Goal: Task Accomplishment & Management: Manage account settings

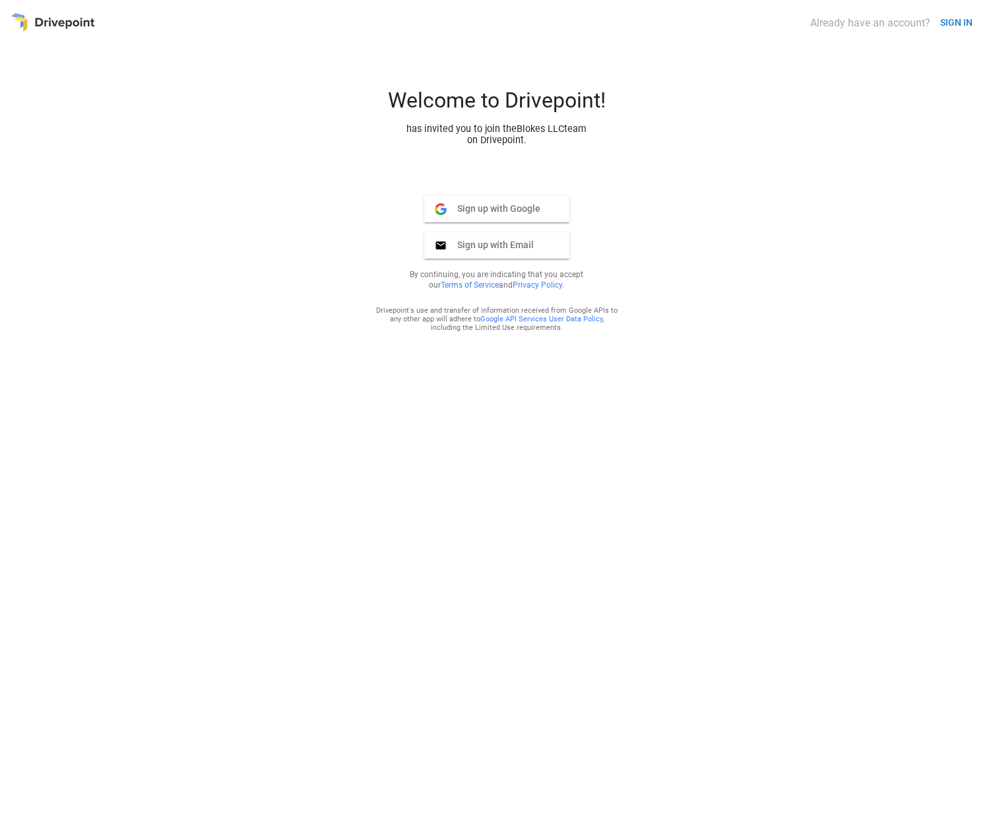
click at [518, 249] on span "Sign up with Email" at bounding box center [490, 245] width 87 height 12
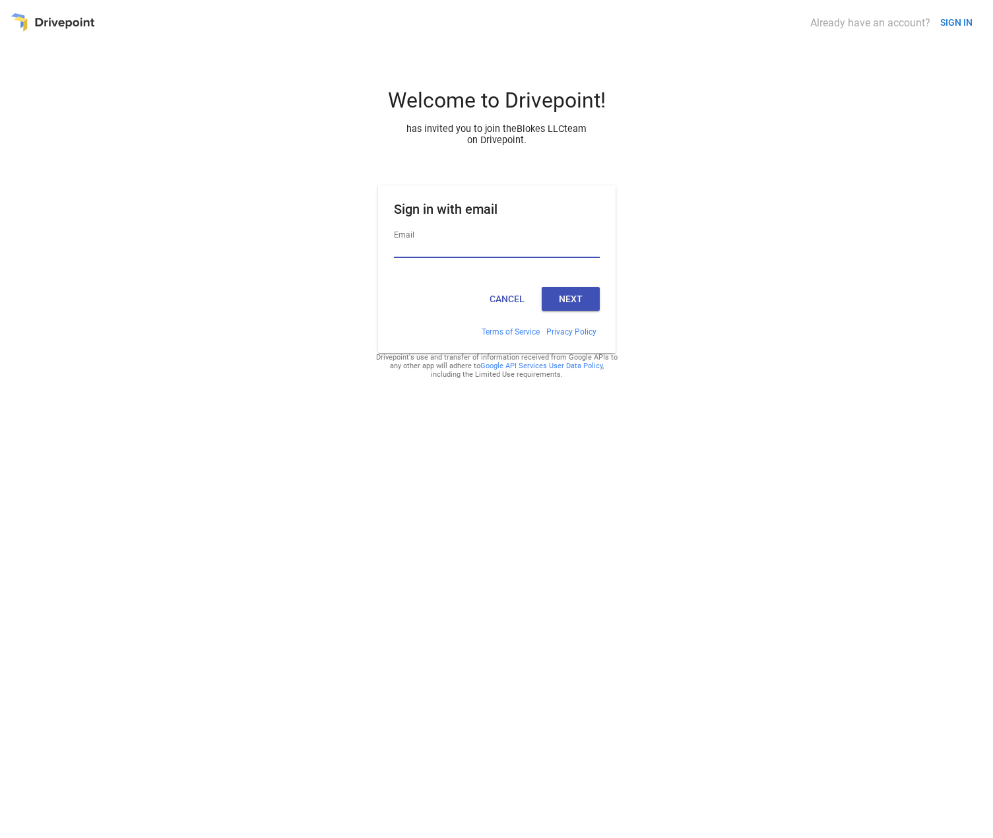
click at [466, 252] on input "Email" at bounding box center [497, 249] width 206 height 17
type input "**********"
click at [577, 310] on button "Next" at bounding box center [571, 299] width 58 height 24
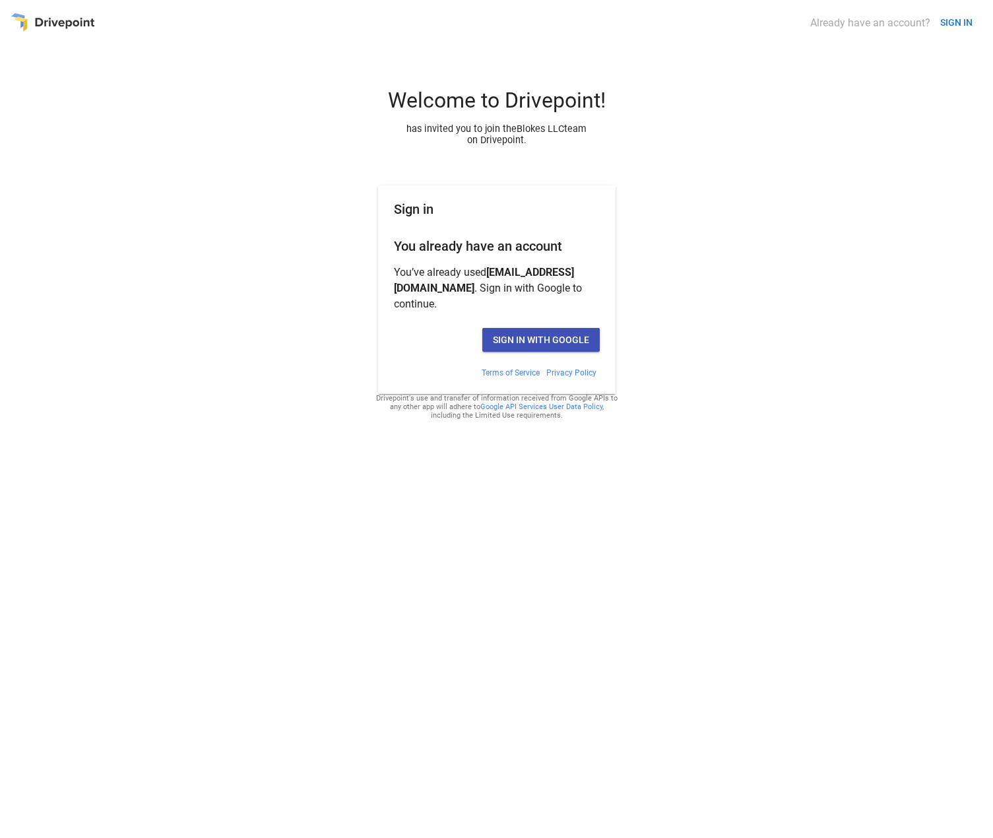
click at [429, 338] on div "Sign in with Google" at bounding box center [497, 340] width 206 height 24
click at [563, 340] on button "Sign in with Google" at bounding box center [540, 340] width 117 height 24
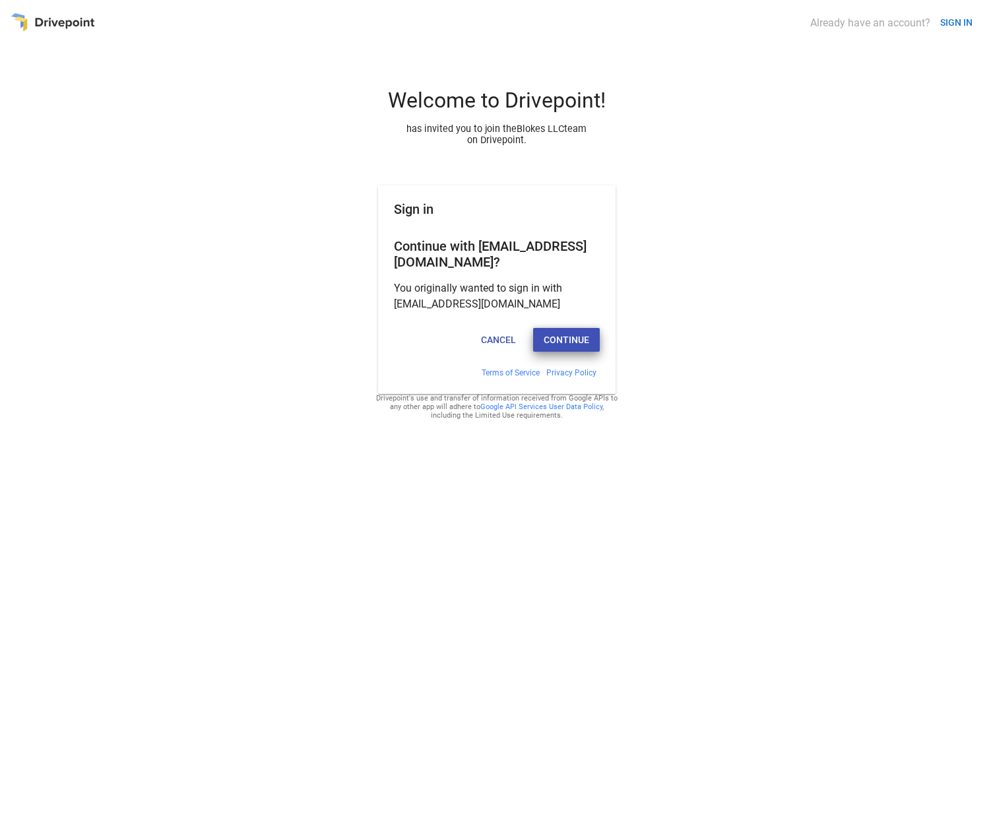
click at [556, 340] on button "Continue" at bounding box center [566, 340] width 67 height 24
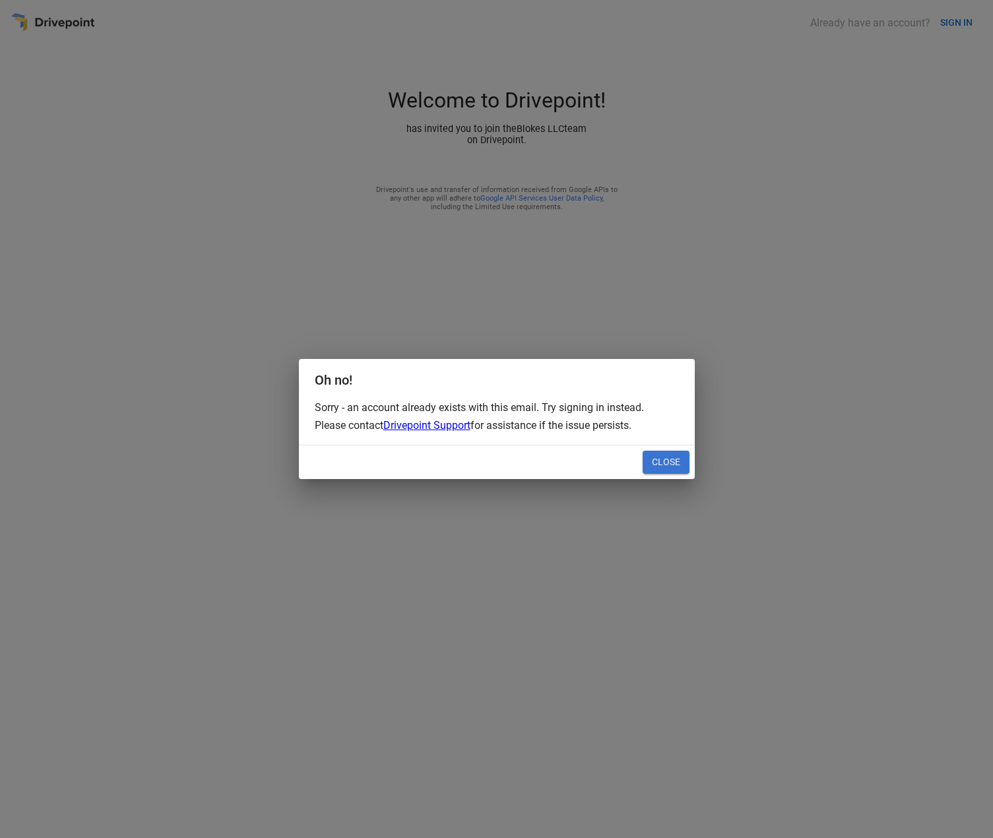
click at [665, 464] on button "Close" at bounding box center [666, 463] width 47 height 24
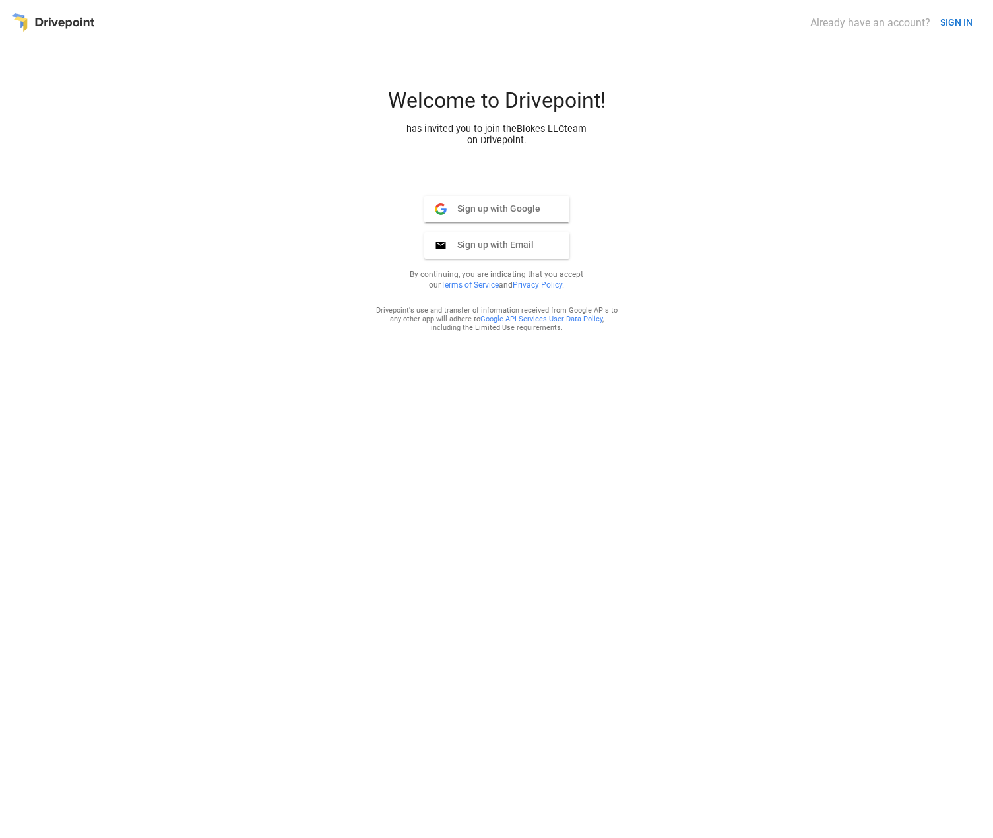
click at [278, 232] on div "Welcome to Drivepoint! has invited you to join the Blokes LLC team on Drivepoin…" at bounding box center [497, 458] width 972 height 740
click at [473, 214] on span "Sign up with Google" at bounding box center [494, 209] width 94 height 12
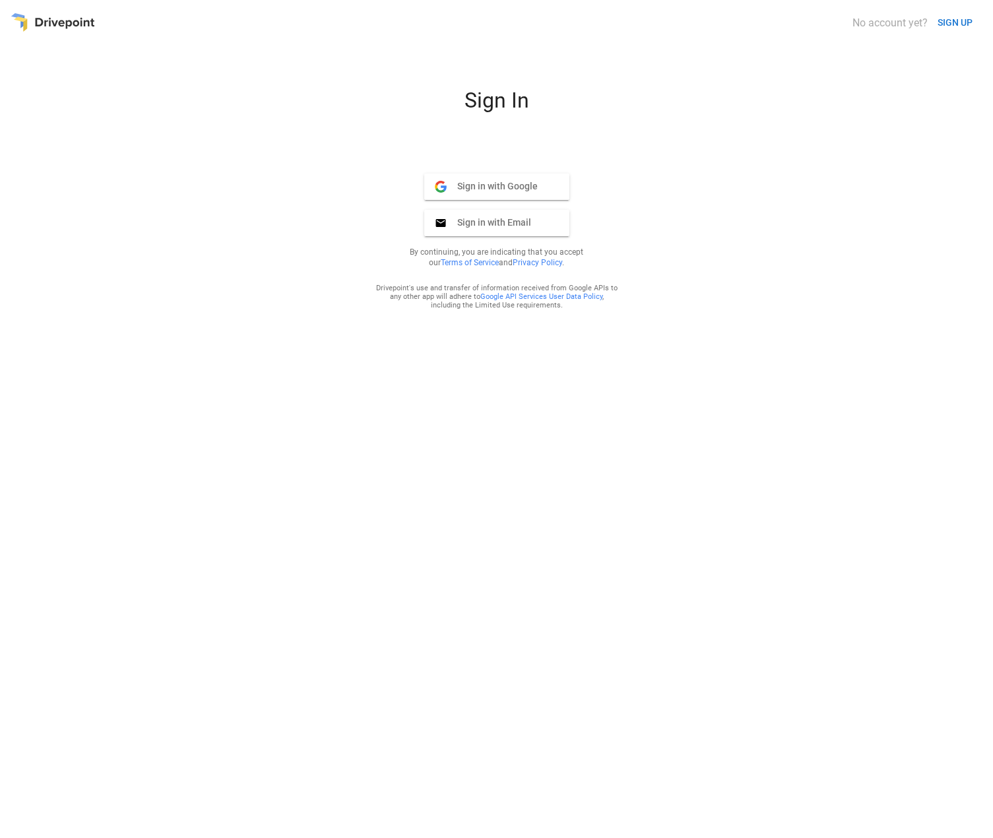
click at [191, 326] on div "Sign In Sign in with Google Google Sign in with Email Email By continuing, you …" at bounding box center [497, 458] width 972 height 740
click at [658, 222] on div "Sign In Sign in with Google Google Sign in with Email Email By continuing, you …" at bounding box center [497, 458] width 972 height 740
click at [499, 191] on span "Sign in with Google" at bounding box center [492, 186] width 91 height 12
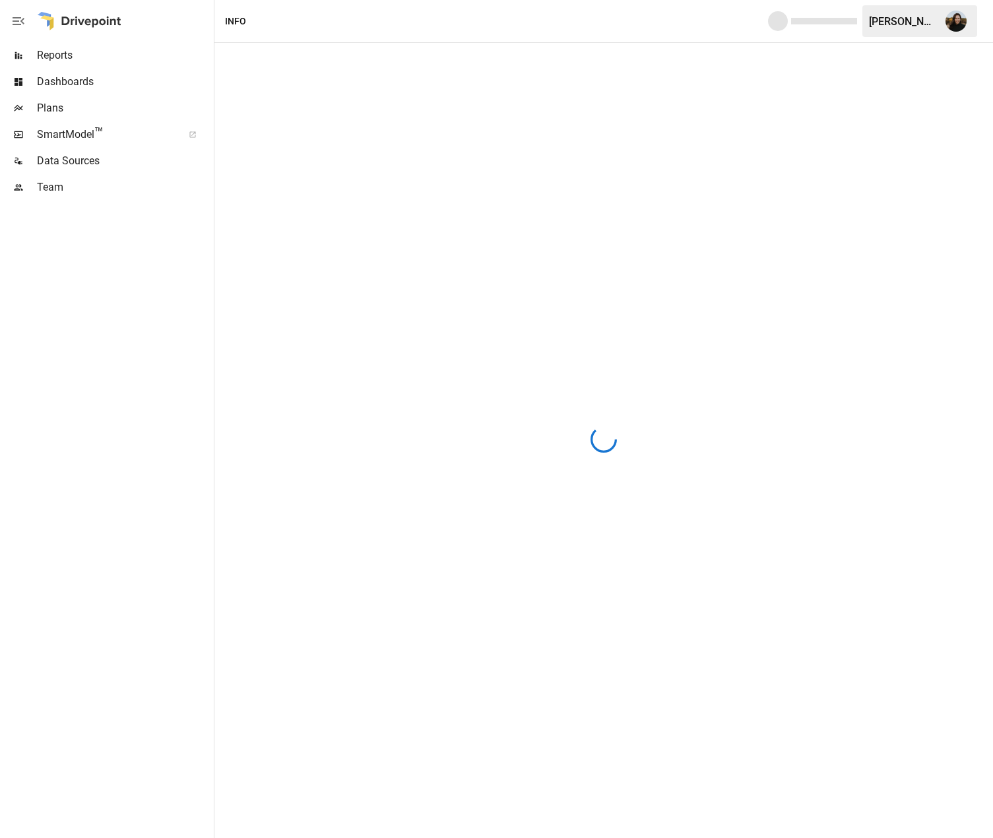
click at [951, 18] on img "Amy Thacker" at bounding box center [955, 21] width 21 height 21
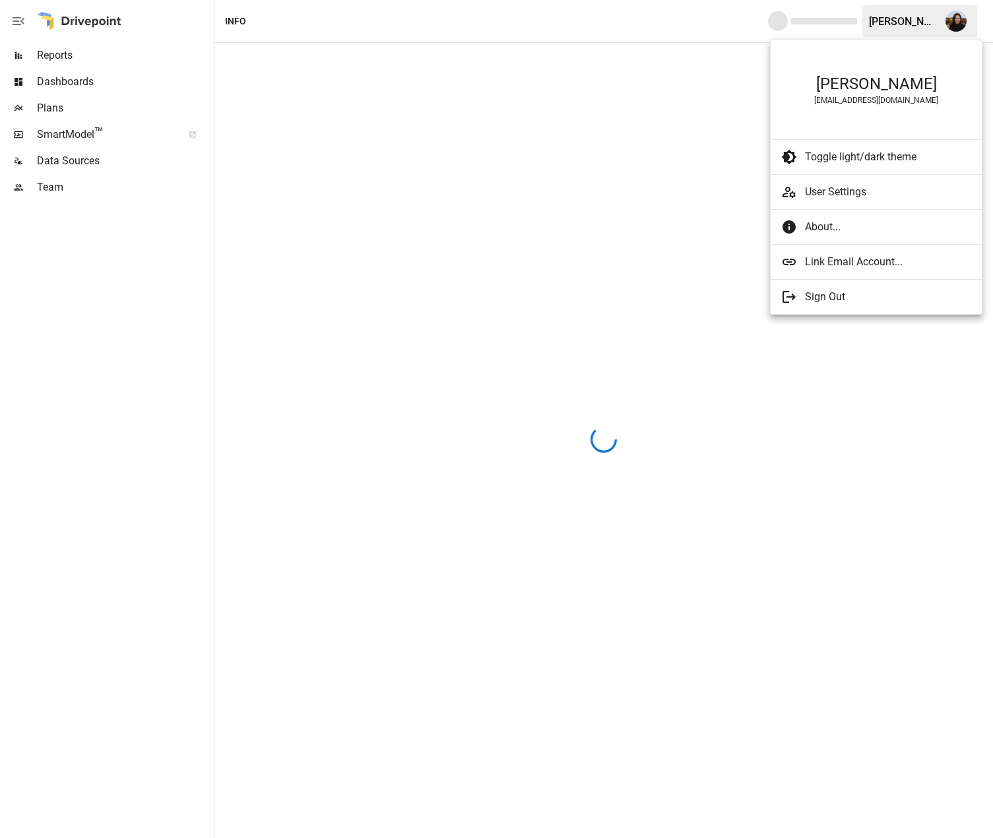
click at [862, 258] on span "Link Email Account..." at bounding box center [888, 262] width 166 height 16
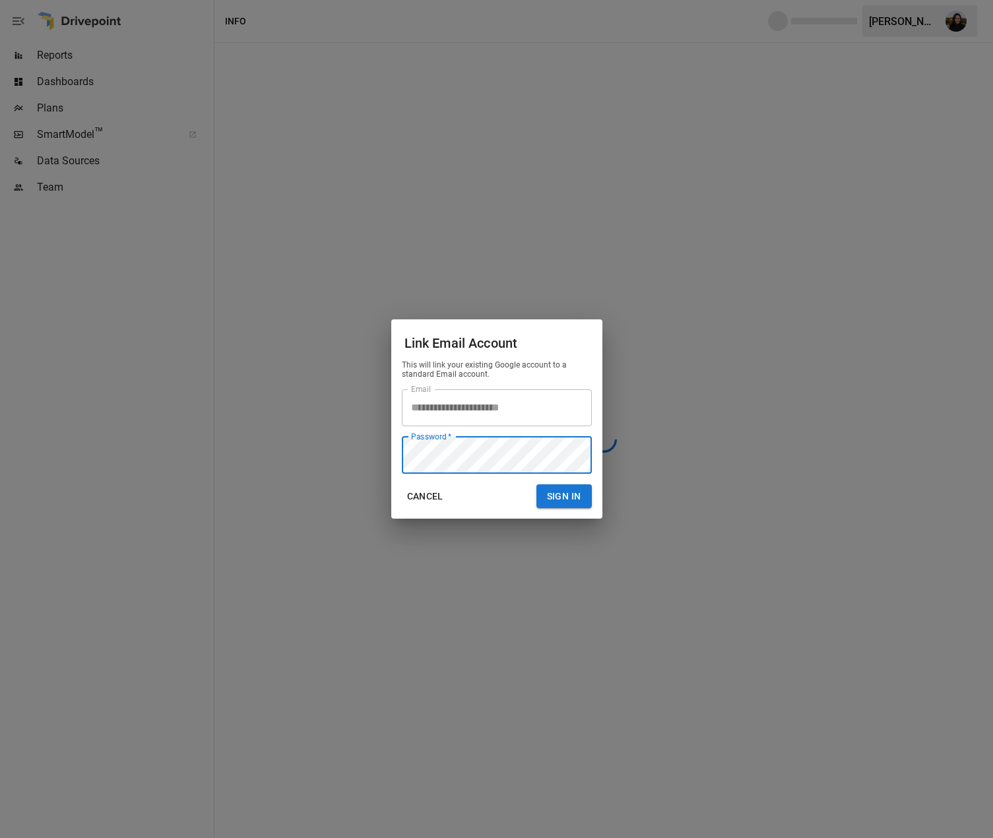
click at [562, 497] on button "Sign In" at bounding box center [563, 496] width 55 height 24
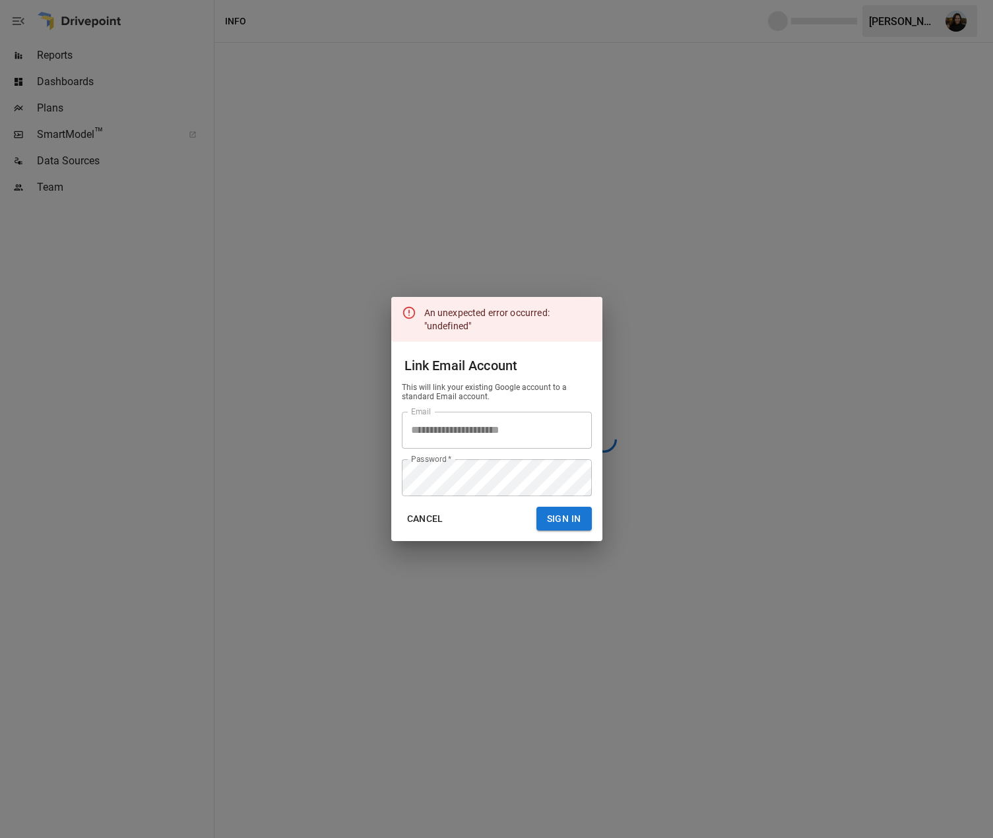
click at [427, 521] on button "Cancel" at bounding box center [425, 519] width 47 height 24
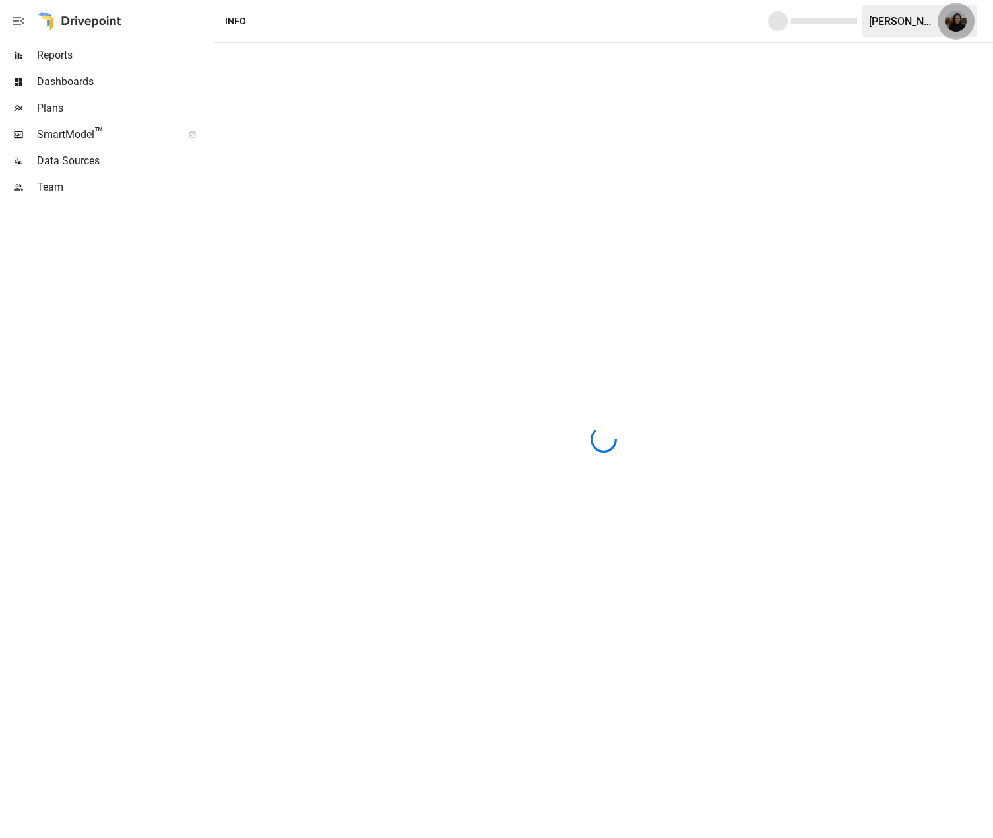
click at [954, 17] on img "Amy Thacker" at bounding box center [955, 21] width 21 height 21
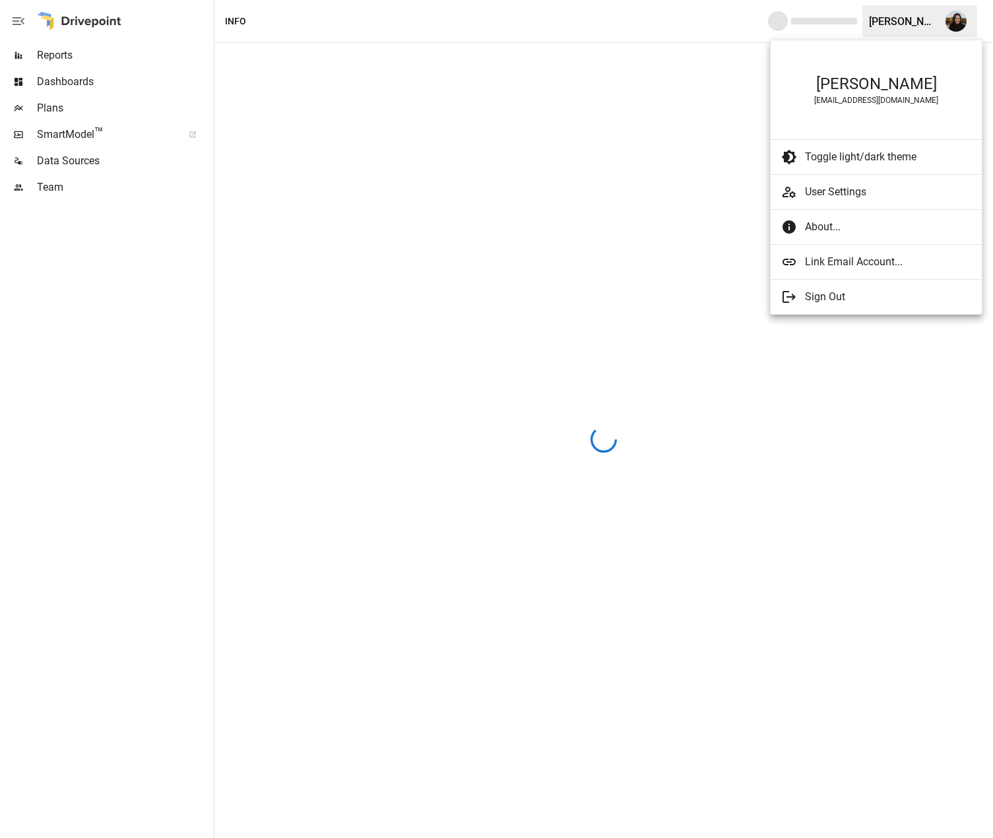
click at [864, 257] on span "Link Email Account..." at bounding box center [888, 262] width 166 height 16
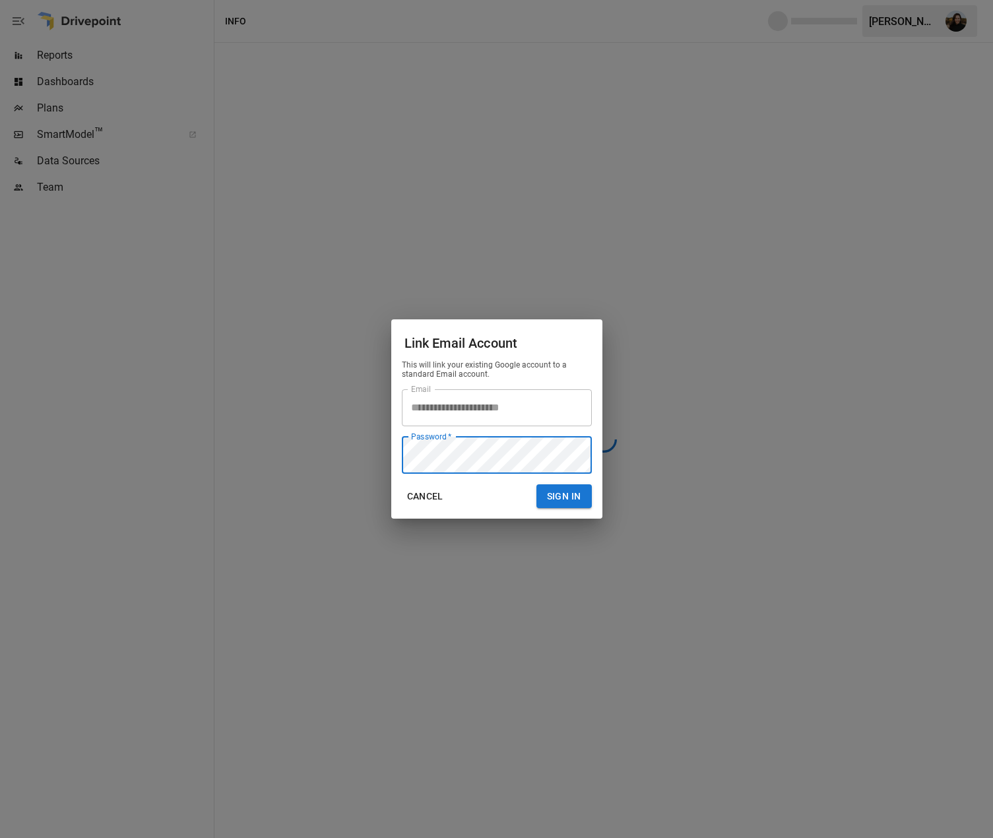
click at [536, 484] on button "Sign In" at bounding box center [563, 496] width 55 height 24
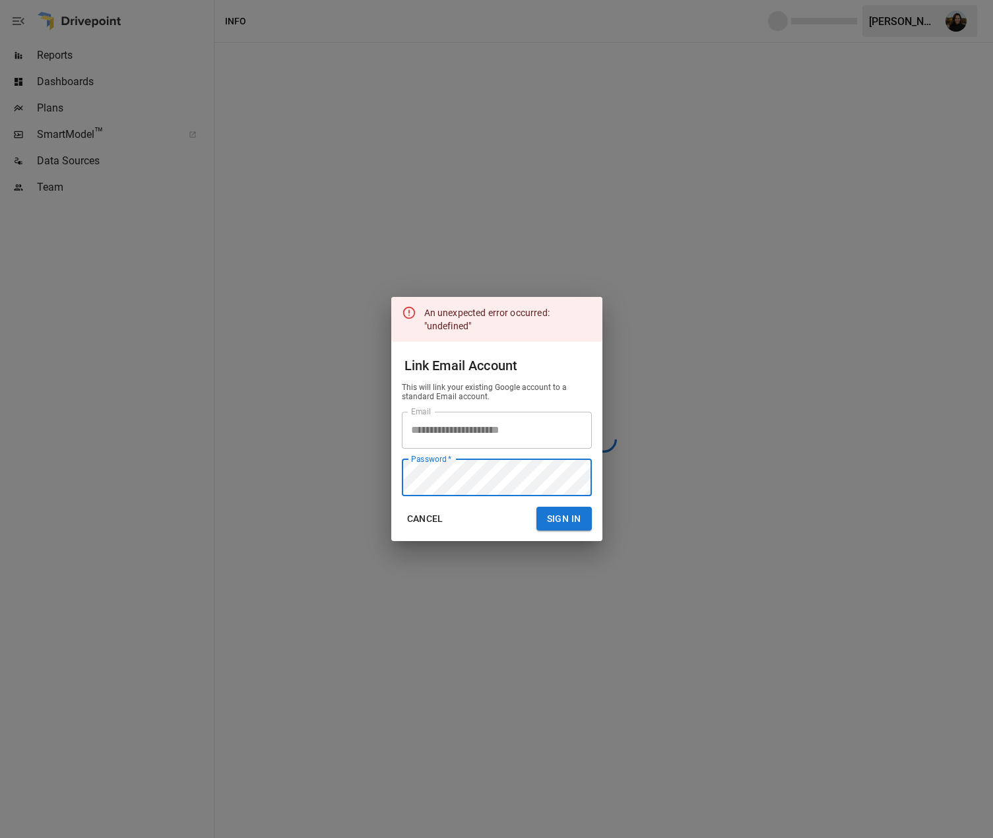
click at [434, 519] on button "Cancel" at bounding box center [425, 519] width 47 height 24
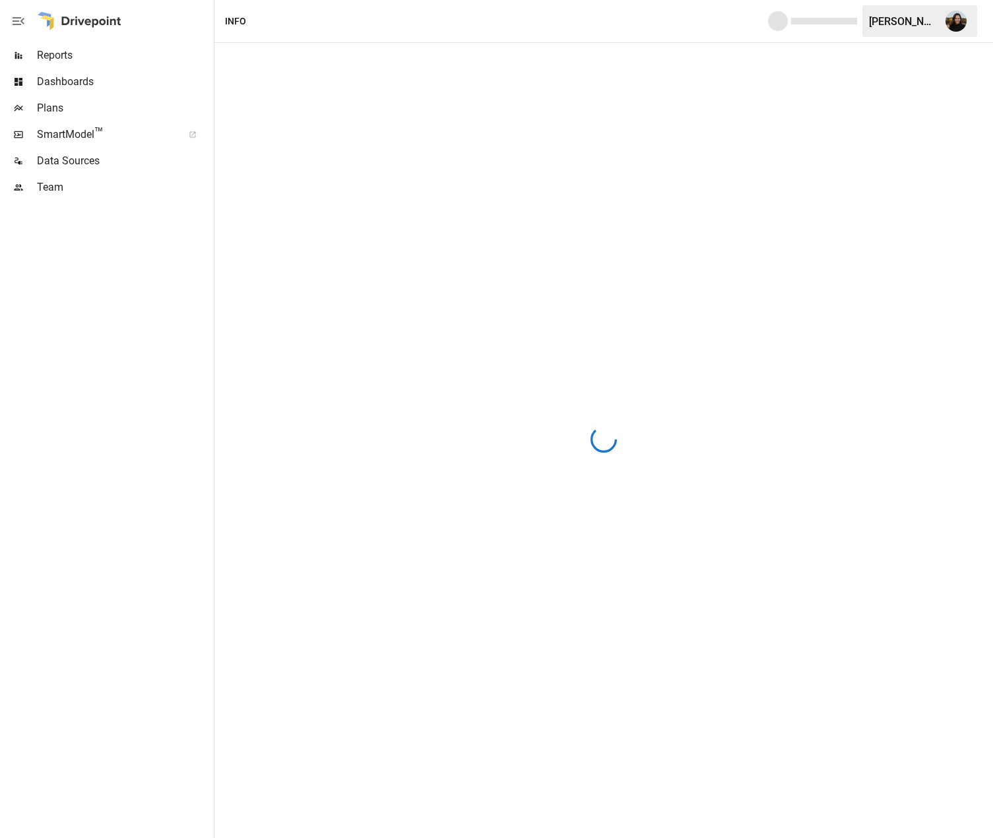
click at [902, 21] on div "[PERSON_NAME]" at bounding box center [903, 21] width 69 height 13
click at [949, 26] on img "Amy Thacker" at bounding box center [955, 21] width 21 height 21
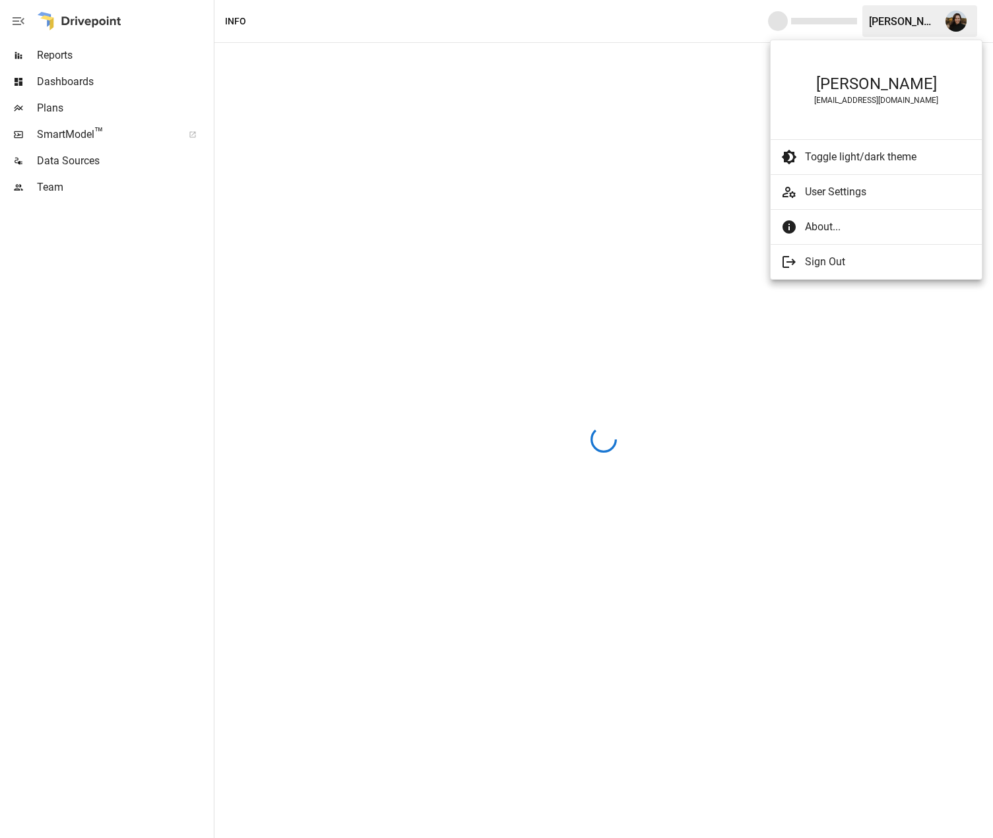
click at [55, 57] on div at bounding box center [496, 419] width 993 height 838
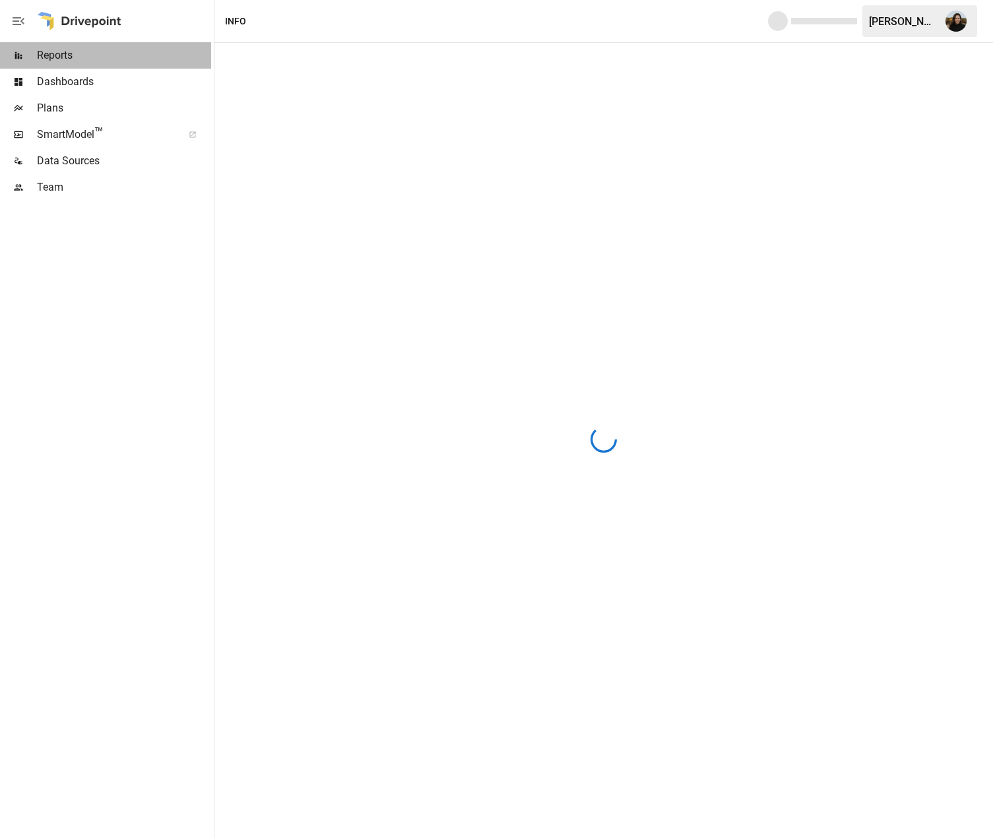
click at [57, 50] on span "Reports" at bounding box center [124, 56] width 174 height 16
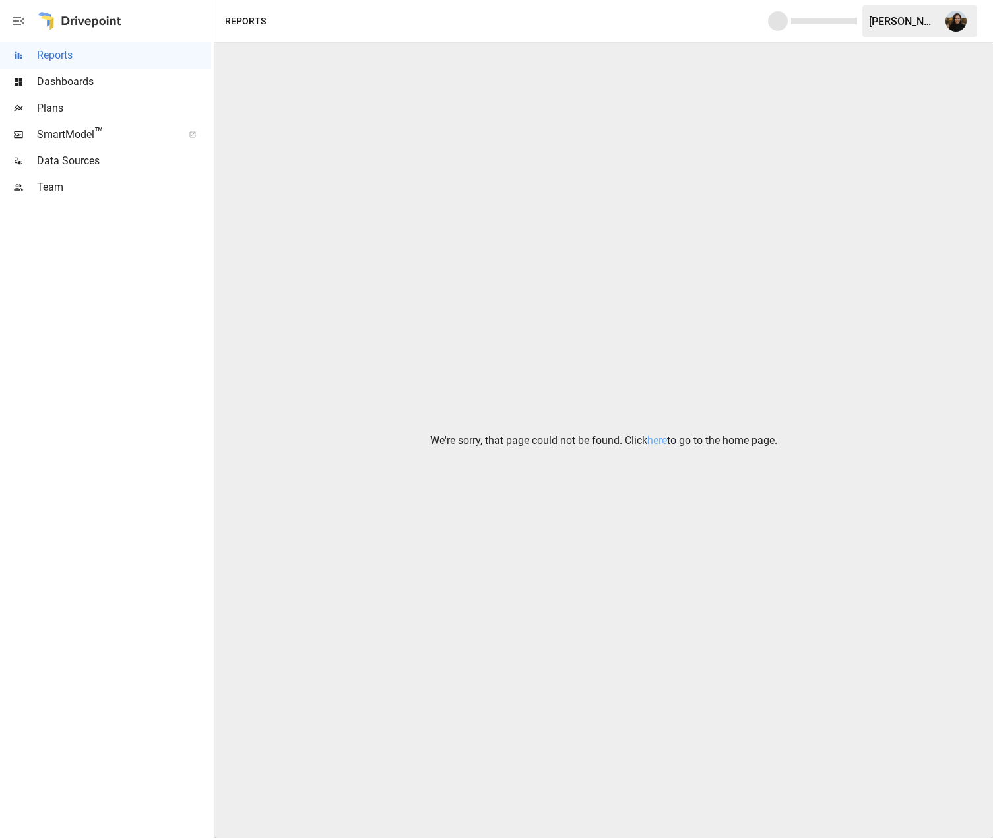
click at [91, 26] on div at bounding box center [79, 21] width 84 height 42
click at [92, 18] on div at bounding box center [79, 21] width 84 height 42
click at [46, 15] on div at bounding box center [79, 21] width 84 height 42
click at [49, 82] on span "Dashboards" at bounding box center [124, 82] width 174 height 16
click at [49, 110] on span "Plans" at bounding box center [124, 108] width 174 height 16
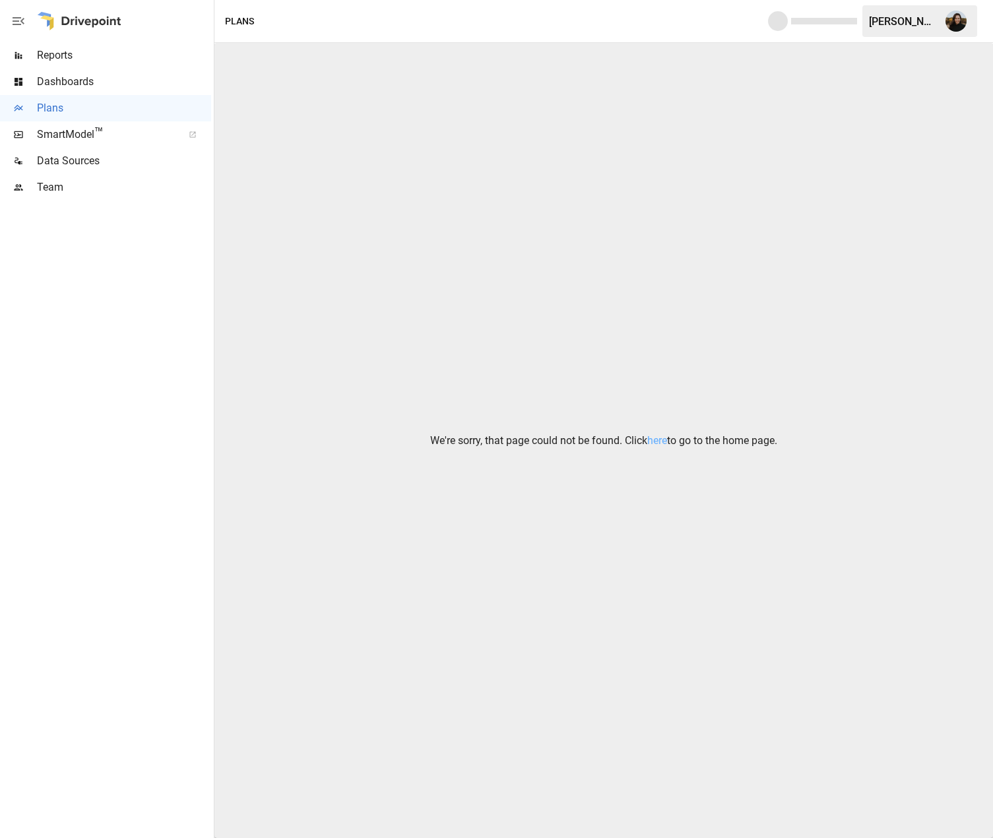
click at [45, 58] on span "Reports" at bounding box center [124, 56] width 174 height 16
click at [116, 307] on div at bounding box center [105, 519] width 211 height 637
click at [948, 24] on img "Amy Thacker" at bounding box center [955, 21] width 21 height 21
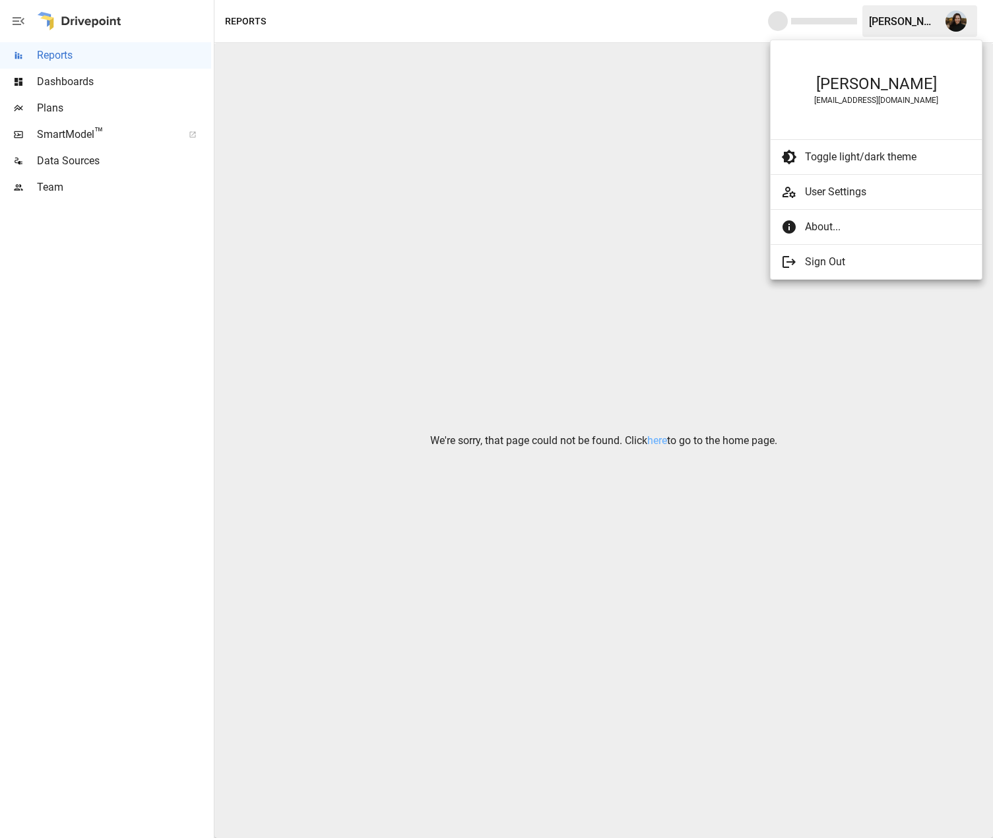
click at [622, 150] on div at bounding box center [496, 419] width 993 height 838
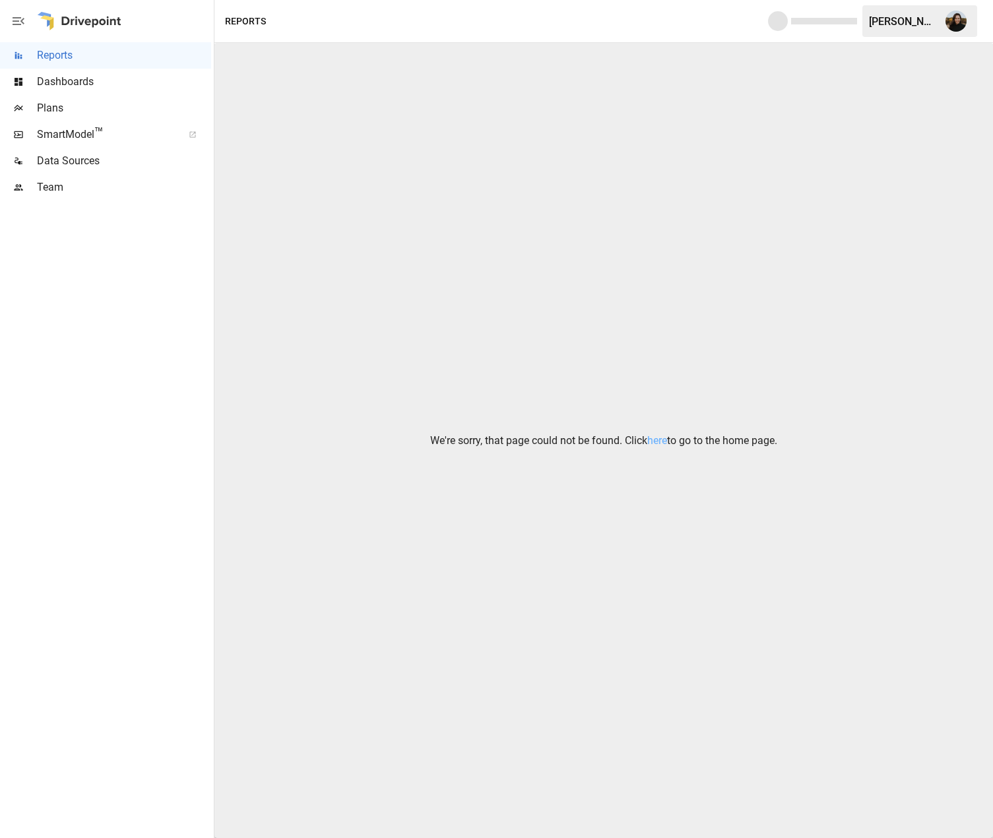
click at [88, 79] on span "Dashboards" at bounding box center [124, 82] width 174 height 16
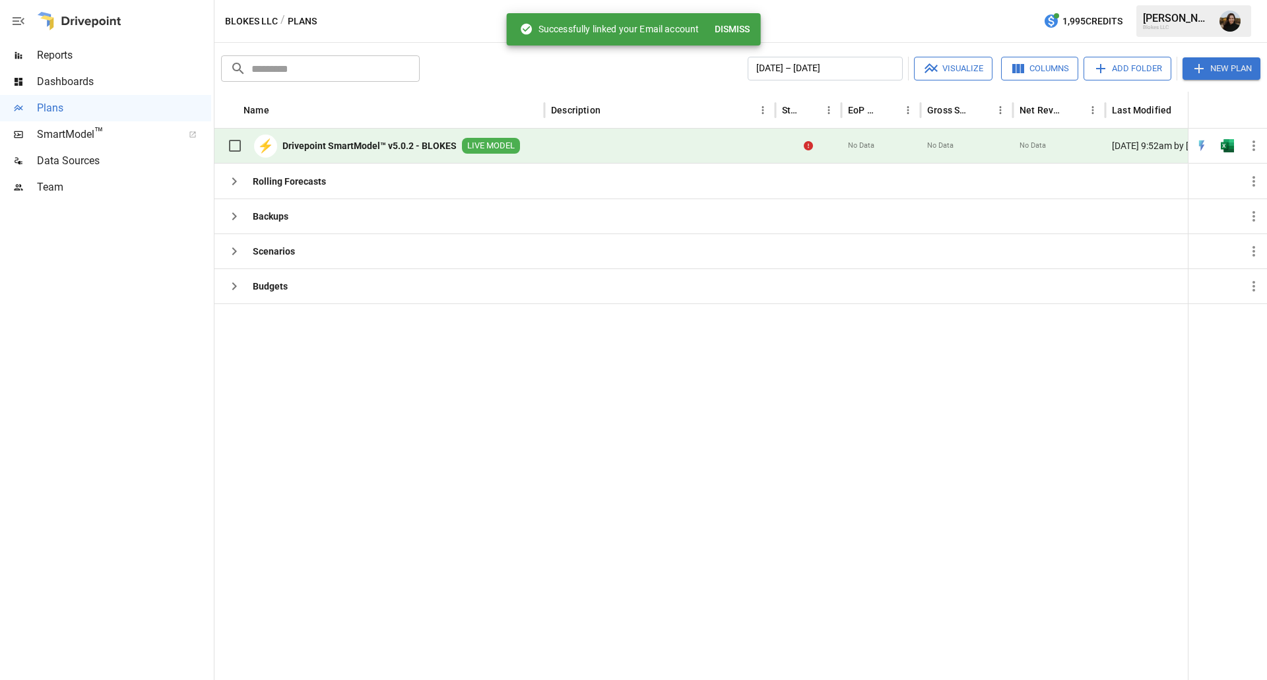
click at [732, 26] on button "Dismiss" at bounding box center [732, 29] width 46 height 24
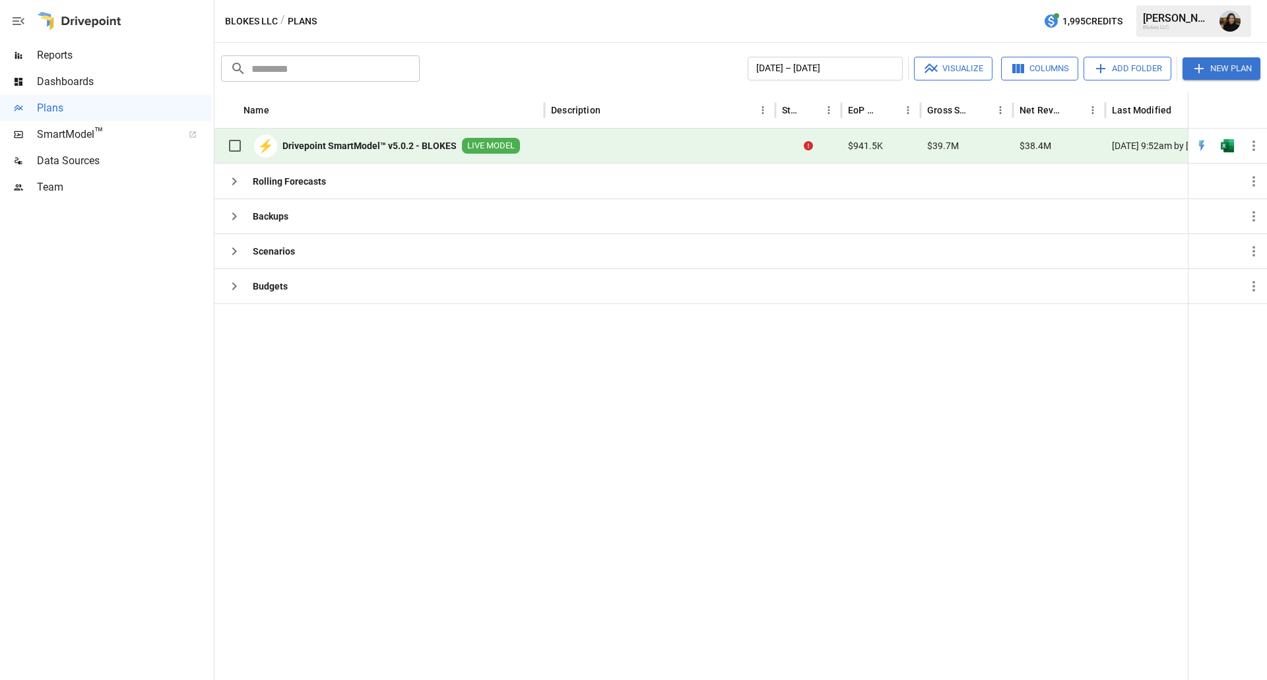
click at [402, 531] on div at bounding box center [742, 491] width 1056 height 377
click at [509, 146] on span "LIVE MODEL" at bounding box center [491, 146] width 58 height 13
click at [384, 146] on b "Drivepoint SmartModel™ v5.0.2 - BLOKES" at bounding box center [369, 145] width 174 height 13
click at [603, 371] on div at bounding box center [742, 491] width 1056 height 377
drag, startPoint x: 530, startPoint y: 18, endPoint x: 549, endPoint y: 44, distance: 32.2
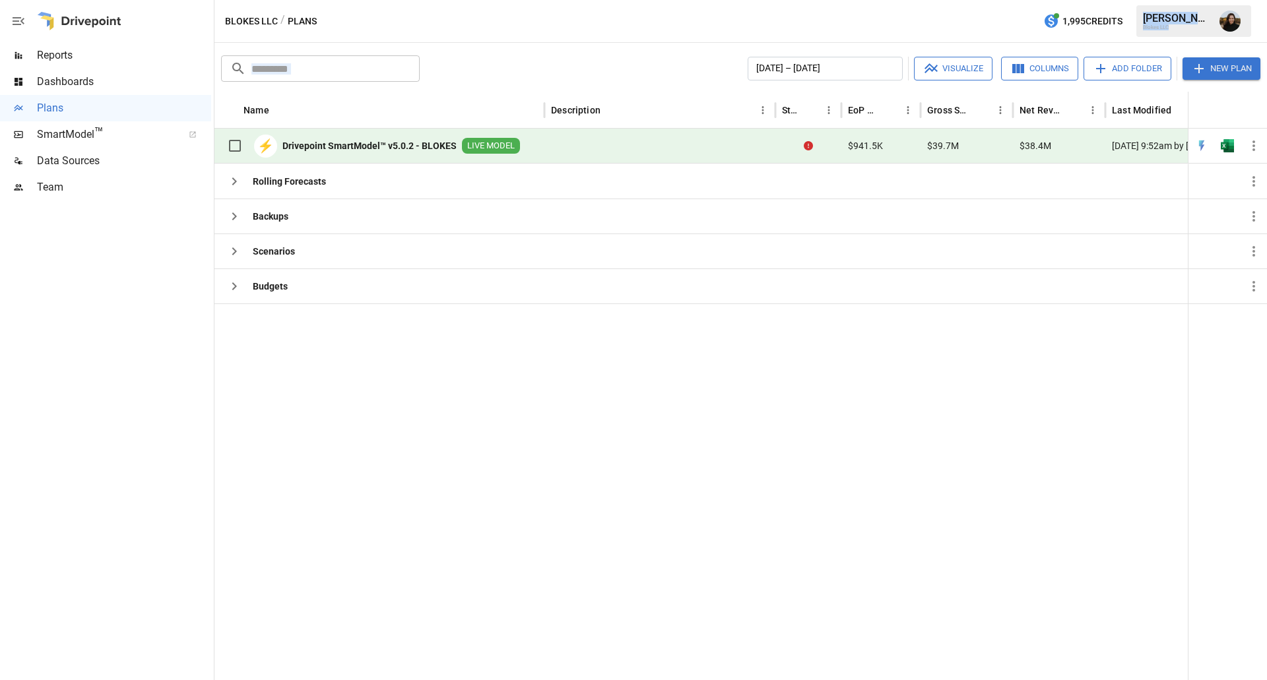
click at [549, 44] on section "Blokes LLC / Plans 1,995 Credits [PERSON_NAME] Blokes LLC Plans ​ ​ [DATE] – [D…" at bounding box center [740, 340] width 1052 height 680
click at [509, 451] on div at bounding box center [742, 491] width 1056 height 377
drag, startPoint x: 552, startPoint y: 54, endPoint x: 537, endPoint y: 22, distance: 35.7
click at [537, 22] on section "Blokes LLC / Plans 1,995 Credits [PERSON_NAME] Blokes LLC Plans ​ ​ [DATE] – [D…" at bounding box center [740, 340] width 1052 height 680
click at [537, 22] on div "Blokes LLC / Plans 1,995 Credits [PERSON_NAME] Blokes LLC" at bounding box center [740, 21] width 1052 height 42
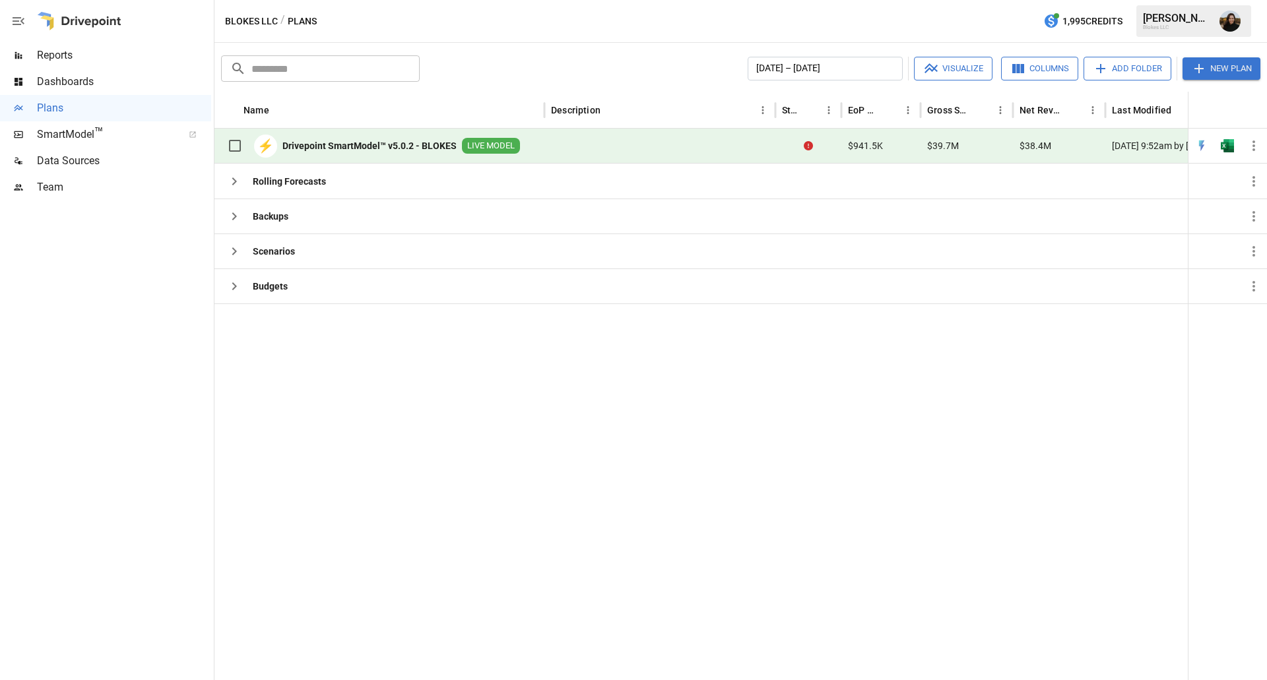
click at [477, 567] on div at bounding box center [742, 491] width 1056 height 377
click at [421, 474] on div at bounding box center [742, 491] width 1056 height 377
click at [75, 128] on span "SmartModel ™" at bounding box center [105, 135] width 137 height 16
click at [1195, 16] on div "[PERSON_NAME]" at bounding box center [1177, 18] width 69 height 13
click at [1221, 16] on img "Amy Thacker" at bounding box center [1229, 21] width 21 height 21
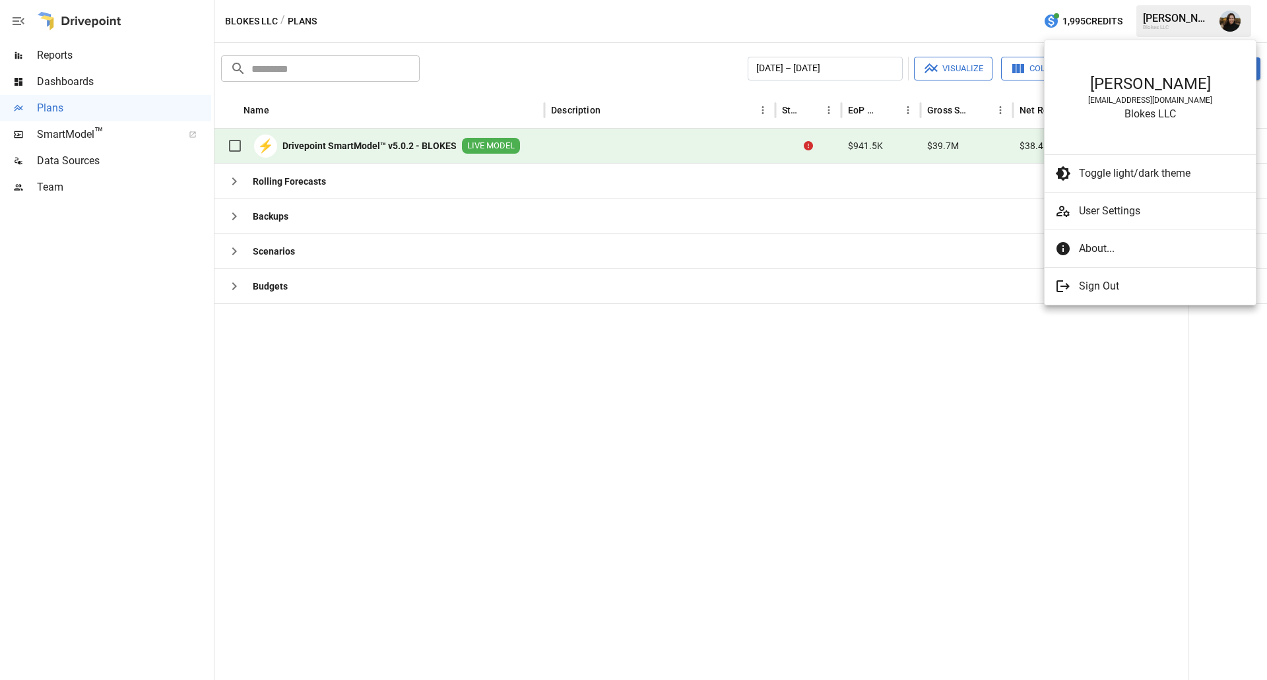
click at [788, 456] on div at bounding box center [633, 340] width 1267 height 680
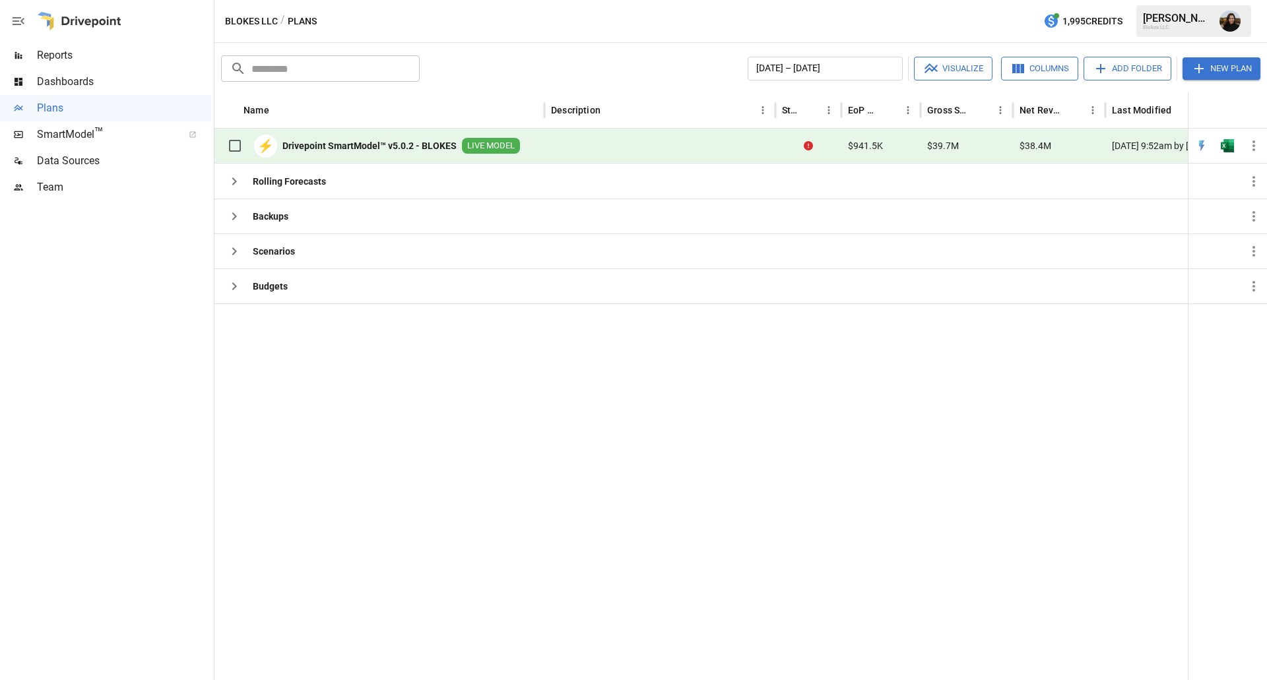
click at [400, 146] on b "Drivepoint SmartModel™ v5.0.2 - BLOKES" at bounding box center [369, 145] width 174 height 13
click at [132, 308] on div at bounding box center [105, 441] width 211 height 480
click at [109, 315] on div at bounding box center [105, 441] width 211 height 480
click at [78, 134] on span "SmartModel ™" at bounding box center [105, 135] width 137 height 16
click at [455, 470] on div at bounding box center [742, 491] width 1056 height 377
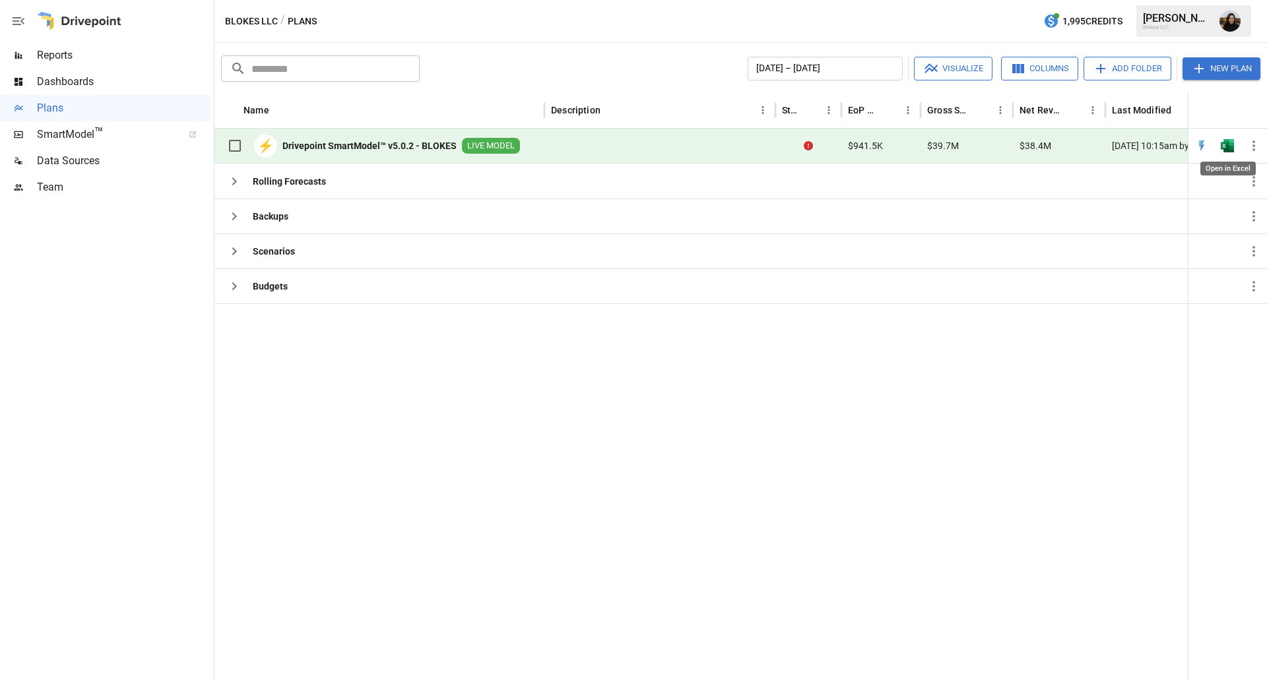
click at [1230, 145] on img "Open in Excel" at bounding box center [1227, 145] width 13 height 13
click at [342, 417] on div at bounding box center [742, 491] width 1056 height 377
click at [413, 28] on div "Blokes LLC / Plans 1,995 Credits [PERSON_NAME] Blokes LLC" at bounding box center [740, 21] width 1052 height 42
click at [1178, 32] on div "[PERSON_NAME] Blokes LLC" at bounding box center [1193, 21] width 115 height 32
click at [1226, 28] on img "Amy Thacker" at bounding box center [1229, 21] width 21 height 21
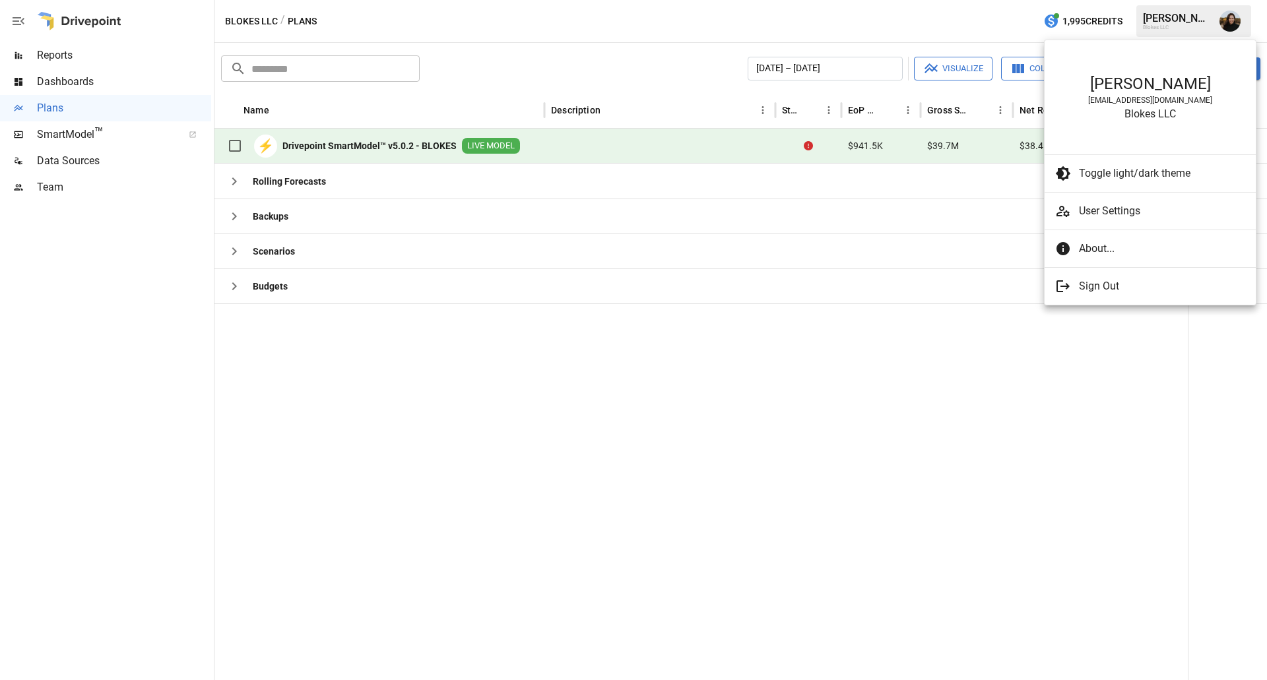
click at [755, 420] on div at bounding box center [633, 340] width 1267 height 680
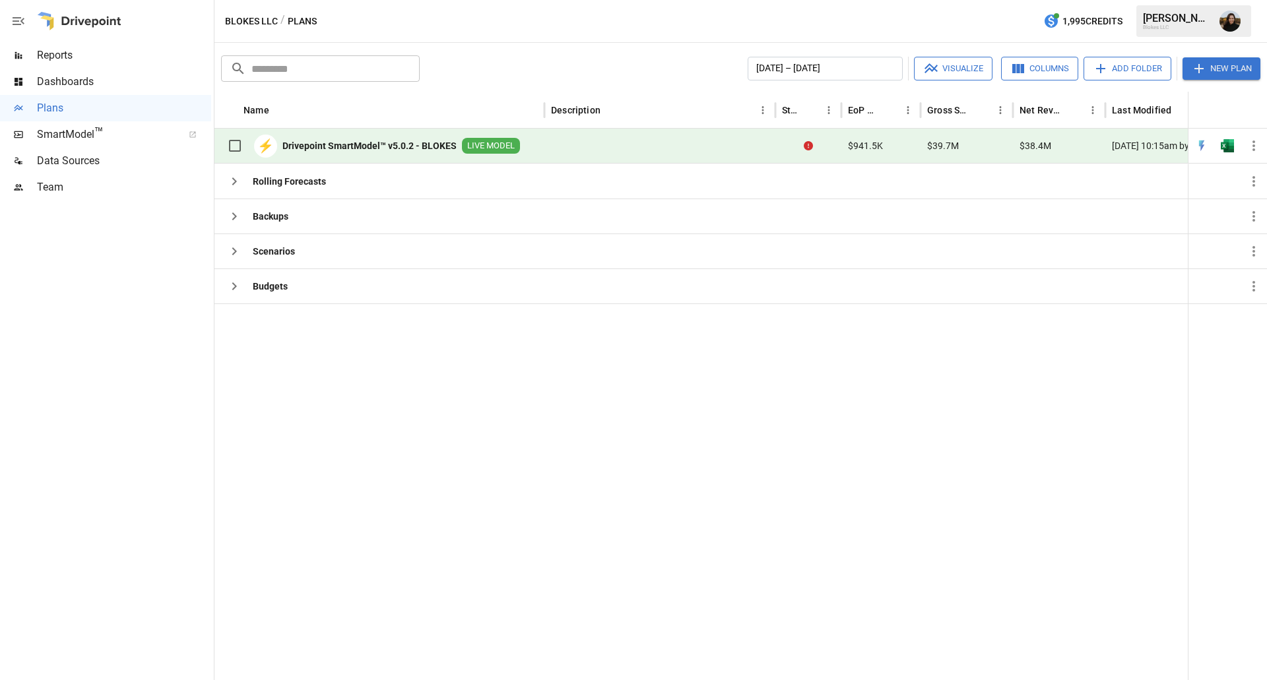
click at [1211, 27] on div "Blokes LLC" at bounding box center [1177, 27] width 69 height 6
click at [1156, 26] on div "Blokes LLC" at bounding box center [1177, 27] width 69 height 6
click at [1230, 26] on img "Amy Thacker" at bounding box center [1229, 21] width 21 height 21
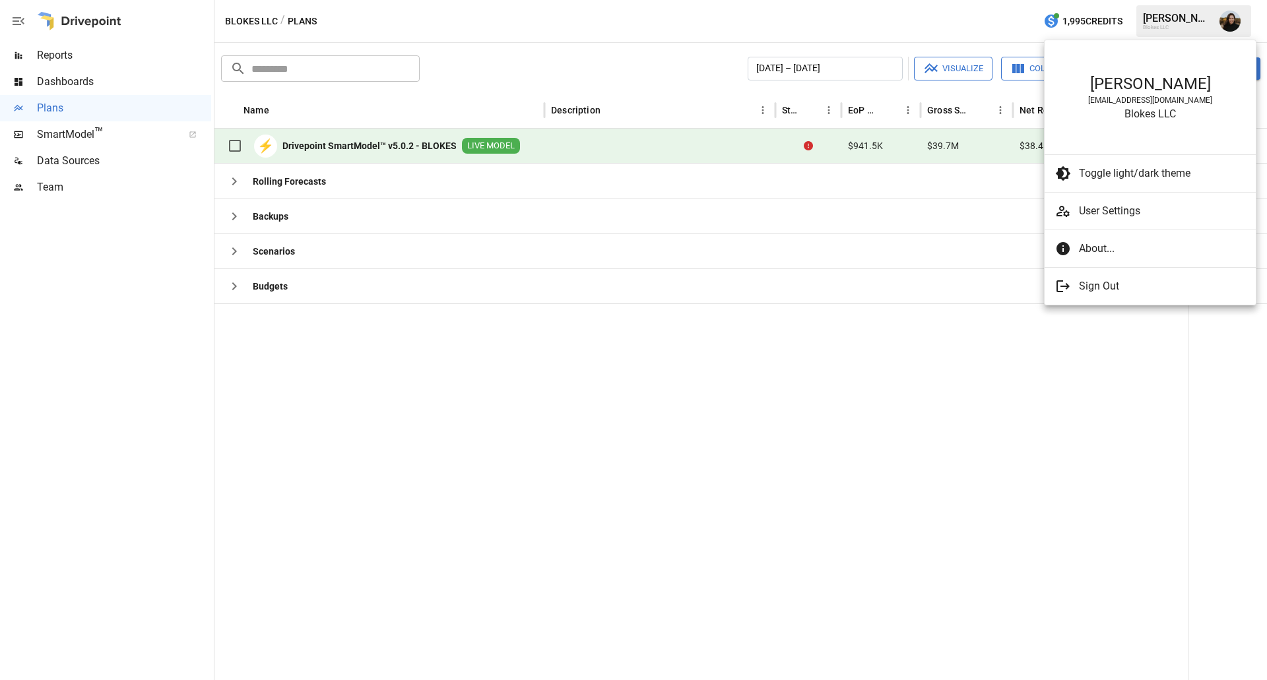
click at [1102, 289] on span "Sign Out" at bounding box center [1162, 286] width 166 height 16
